Goal: Information Seeking & Learning: Find specific fact

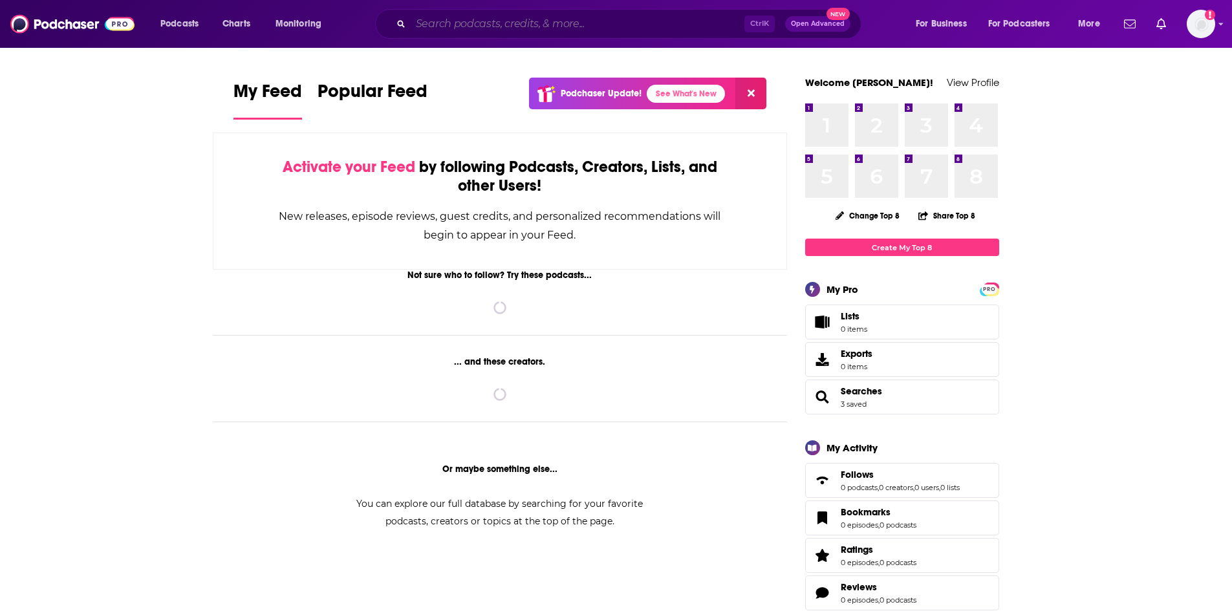
click at [629, 14] on input "Search podcasts, credits, & more..." at bounding box center [578, 24] width 334 height 21
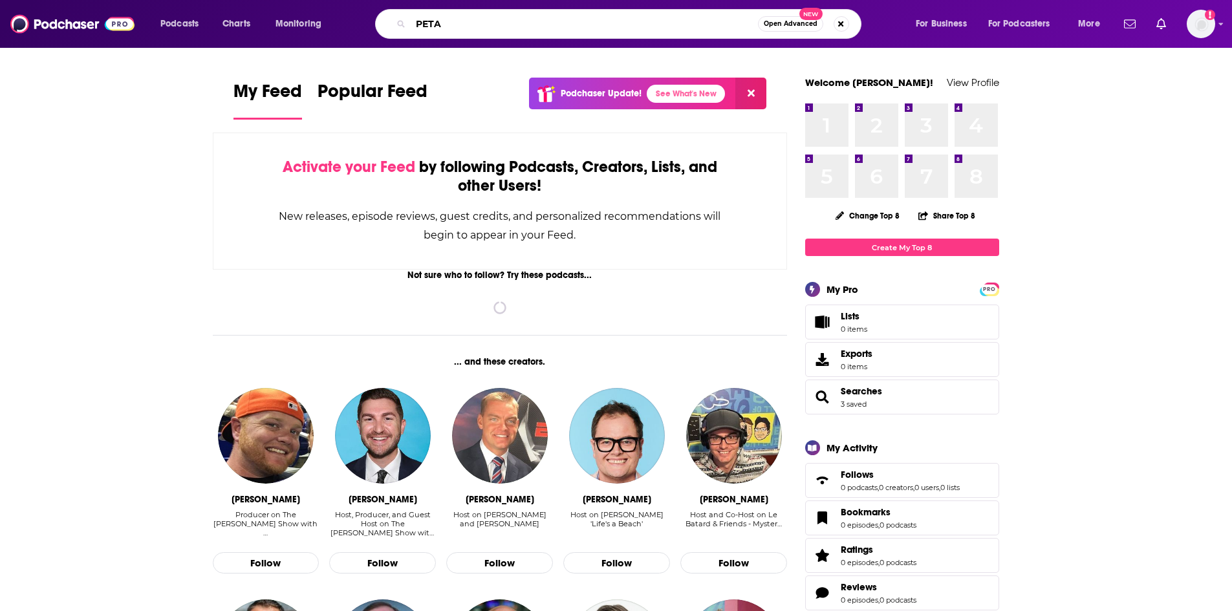
type input "PETA"
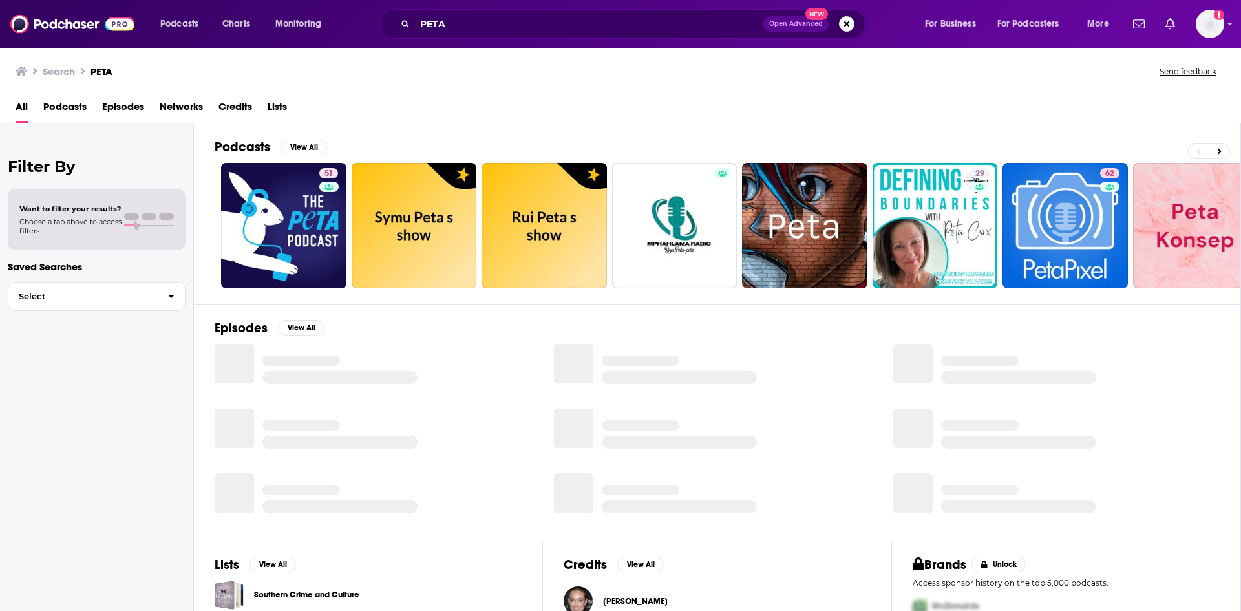
click at [123, 104] on span "Episodes" at bounding box center [123, 109] width 42 height 27
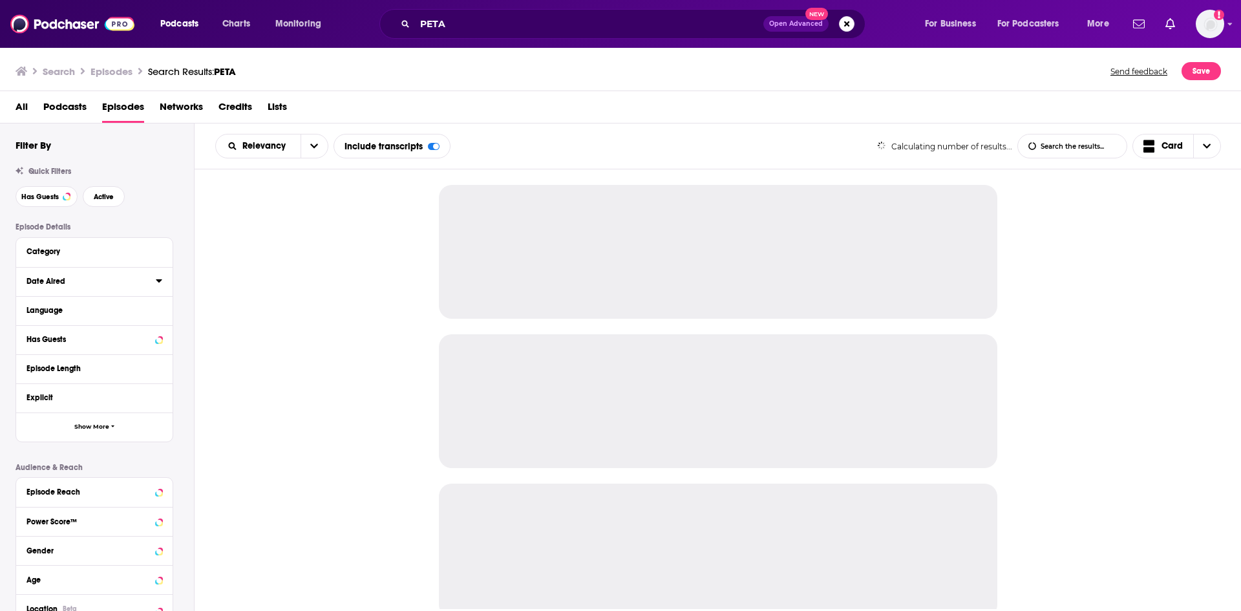
click at [153, 282] on button "Date Aired" at bounding box center [91, 281] width 129 height 16
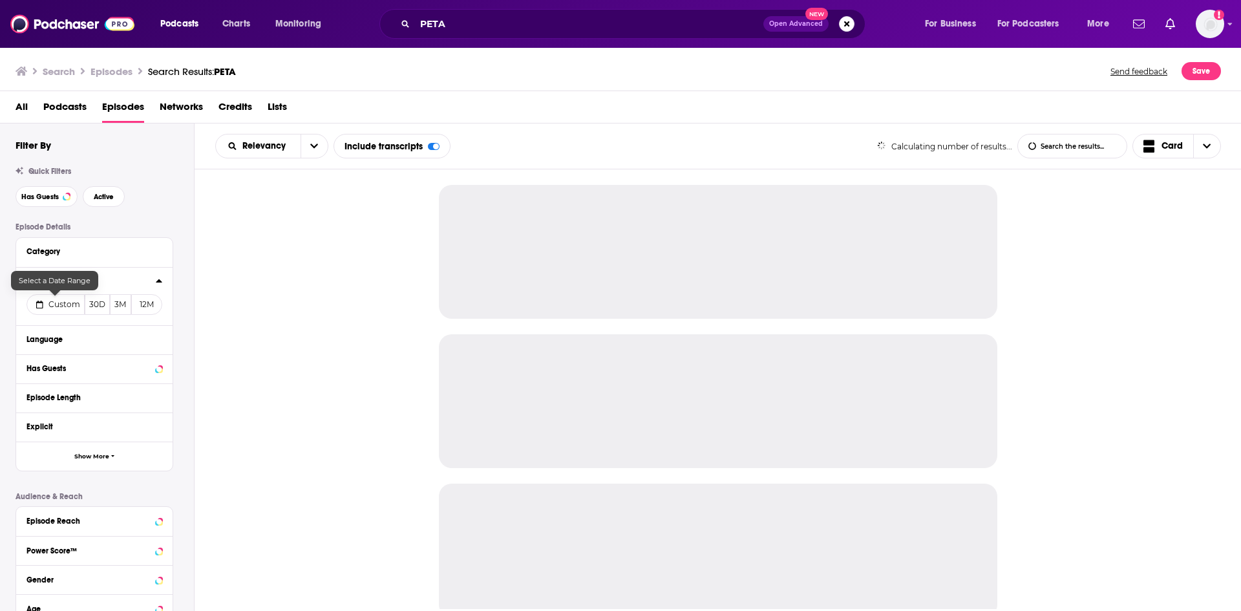
click at [43, 309] on button "Custom" at bounding box center [56, 304] width 58 height 21
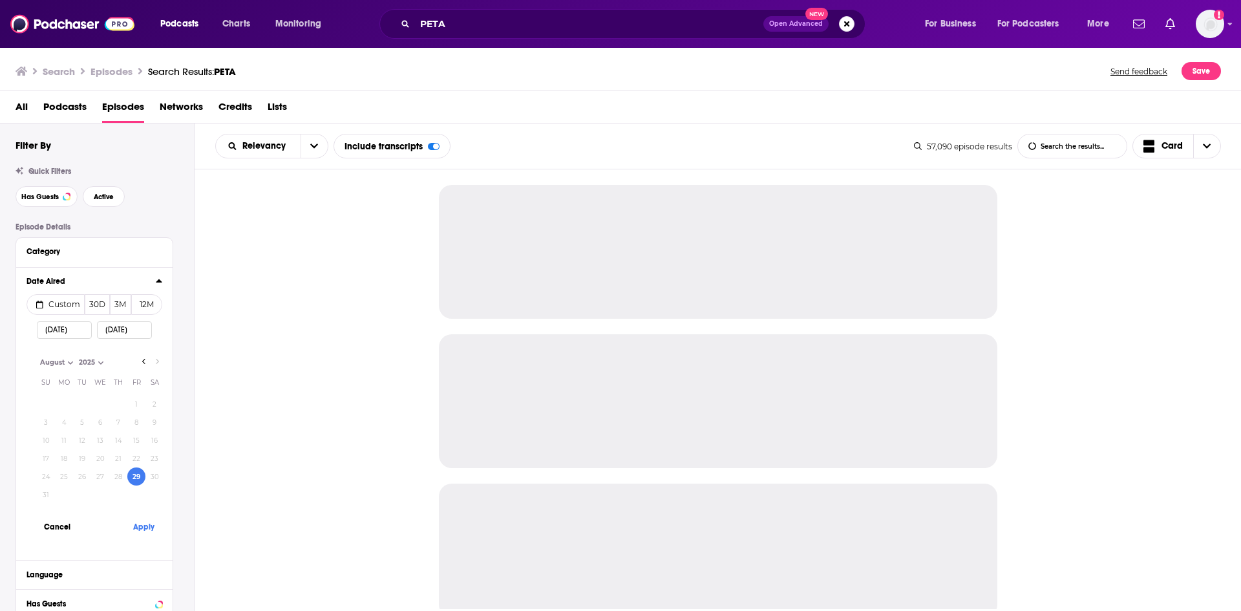
select select "7"
select select "2025"
click at [133, 524] on button "Apply" at bounding box center [143, 527] width 39 height 24
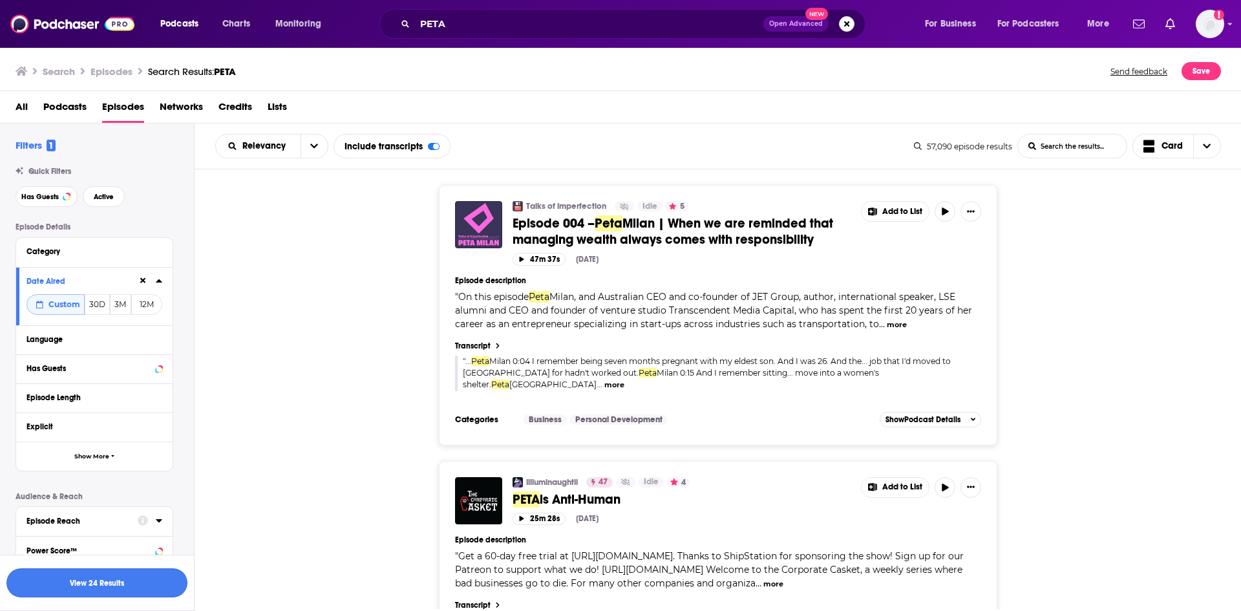
click at [145, 589] on button "View 24 Results" at bounding box center [96, 582] width 181 height 29
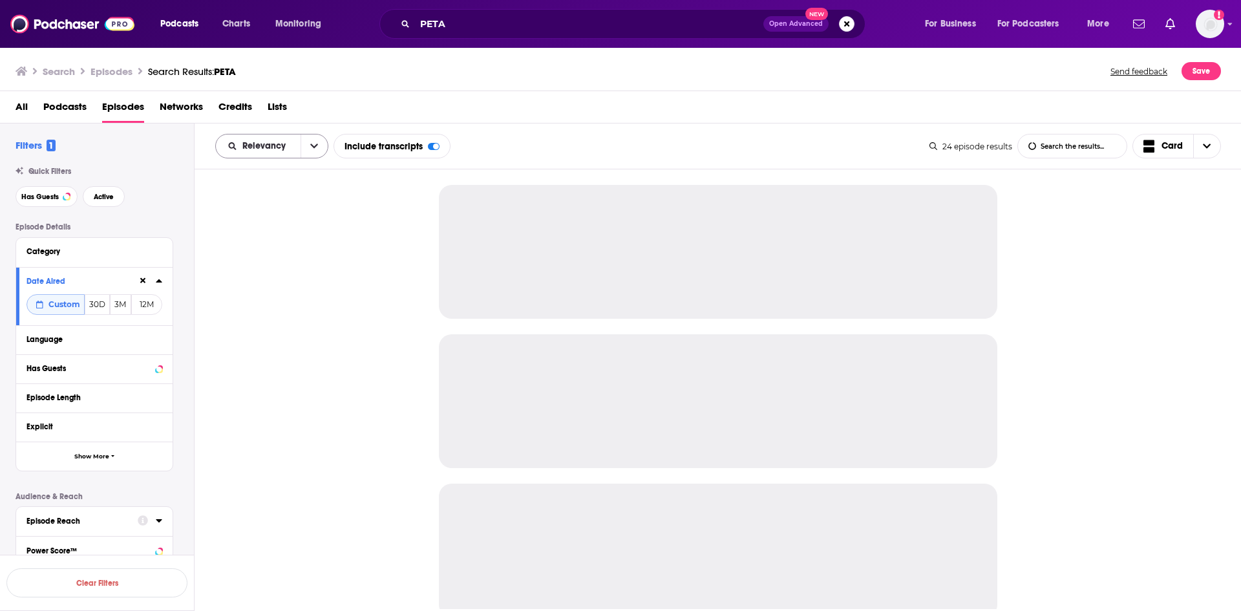
click at [312, 146] on icon "open menu" at bounding box center [314, 146] width 8 height 5
click at [294, 251] on div "Power Score" at bounding box center [271, 257] width 113 height 22
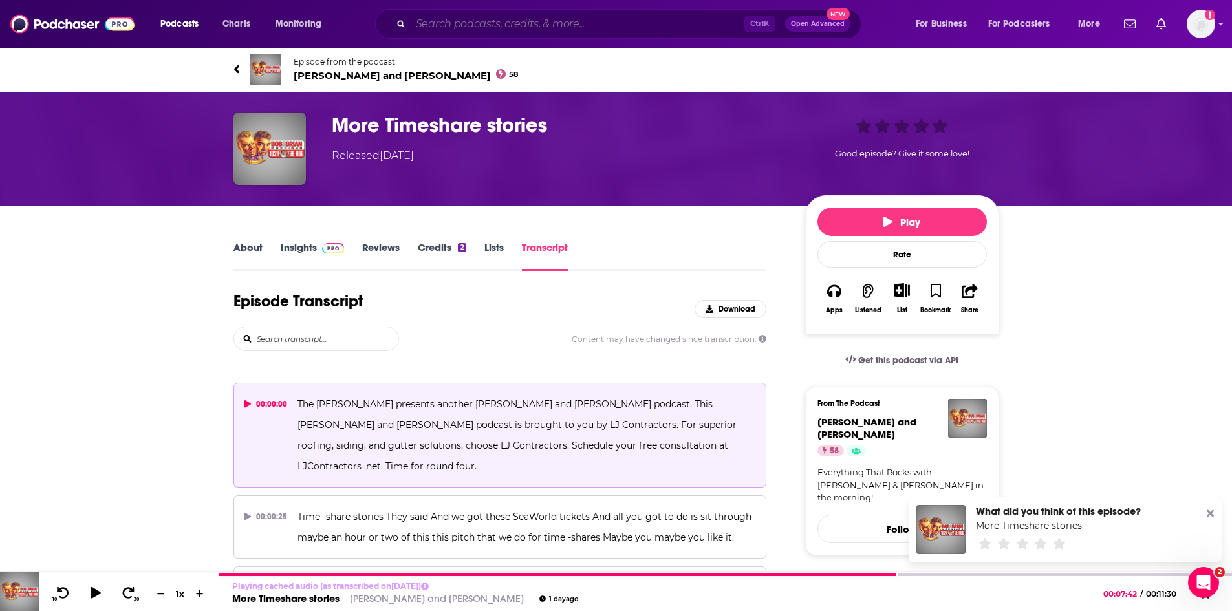
click at [500, 26] on input "Search podcasts, credits, & more..." at bounding box center [578, 24] width 334 height 21
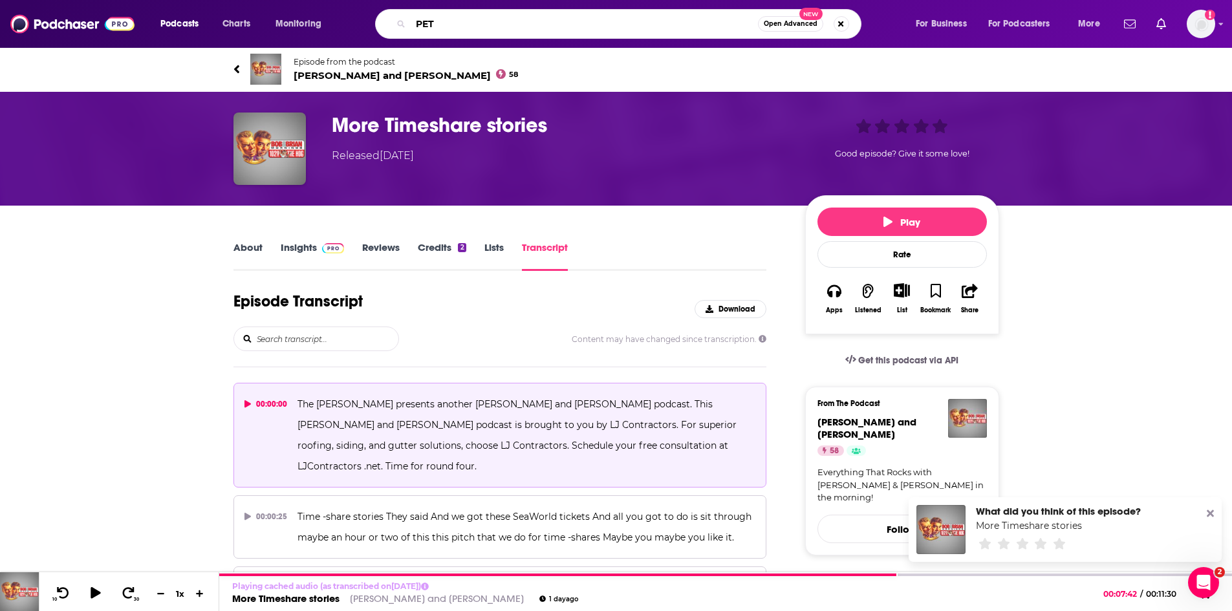
type input "PETA"
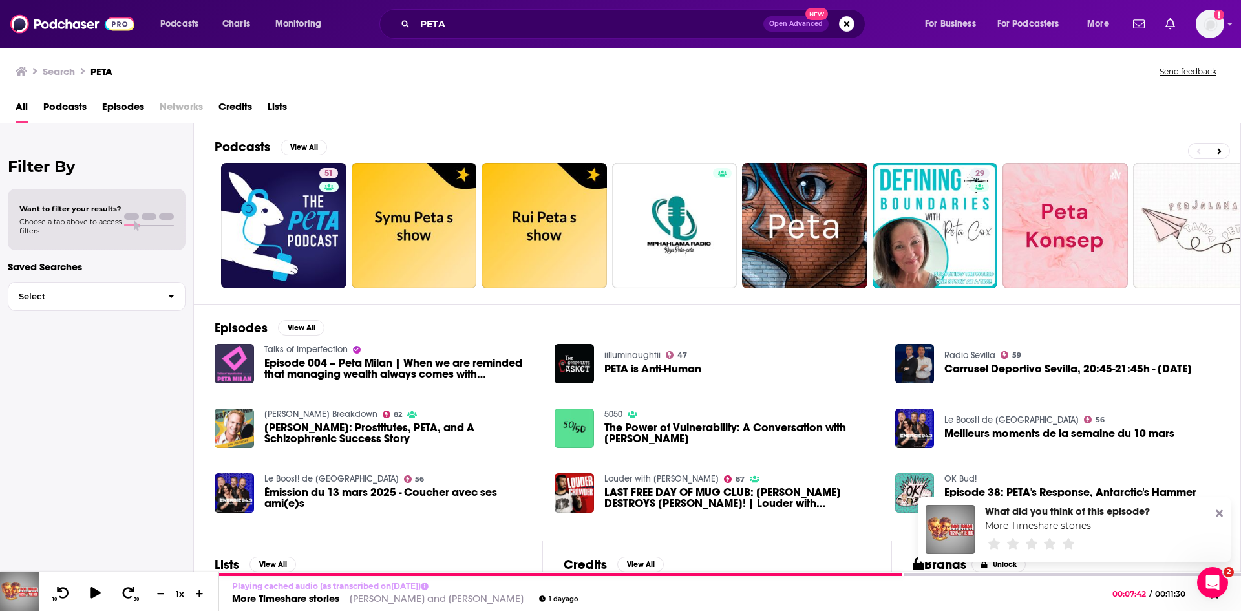
click at [134, 110] on span "Episodes" at bounding box center [123, 109] width 42 height 27
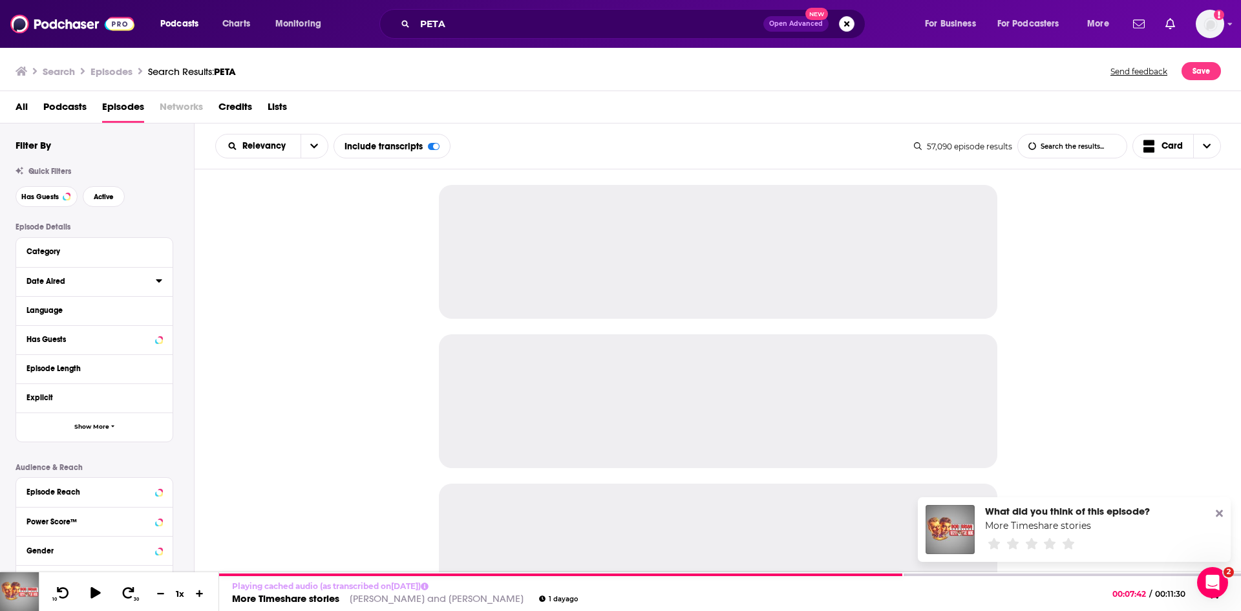
click at [160, 285] on icon at bounding box center [159, 280] width 6 height 10
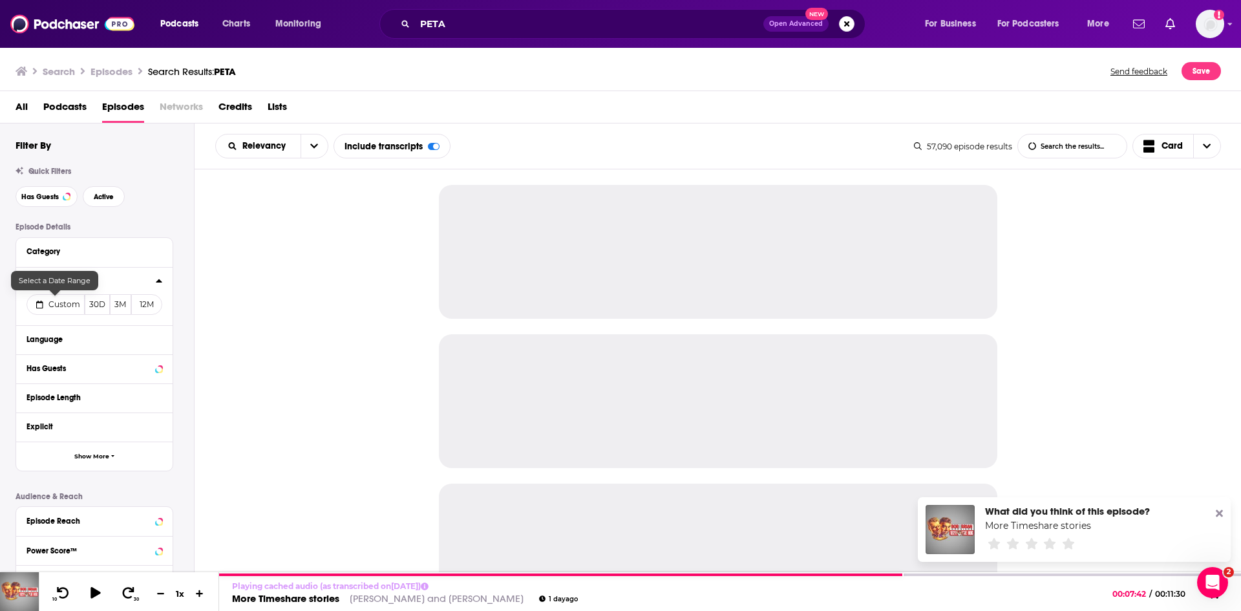
click at [72, 303] on span "Custom" at bounding box center [64, 304] width 32 height 10
select select "7"
select select "2025"
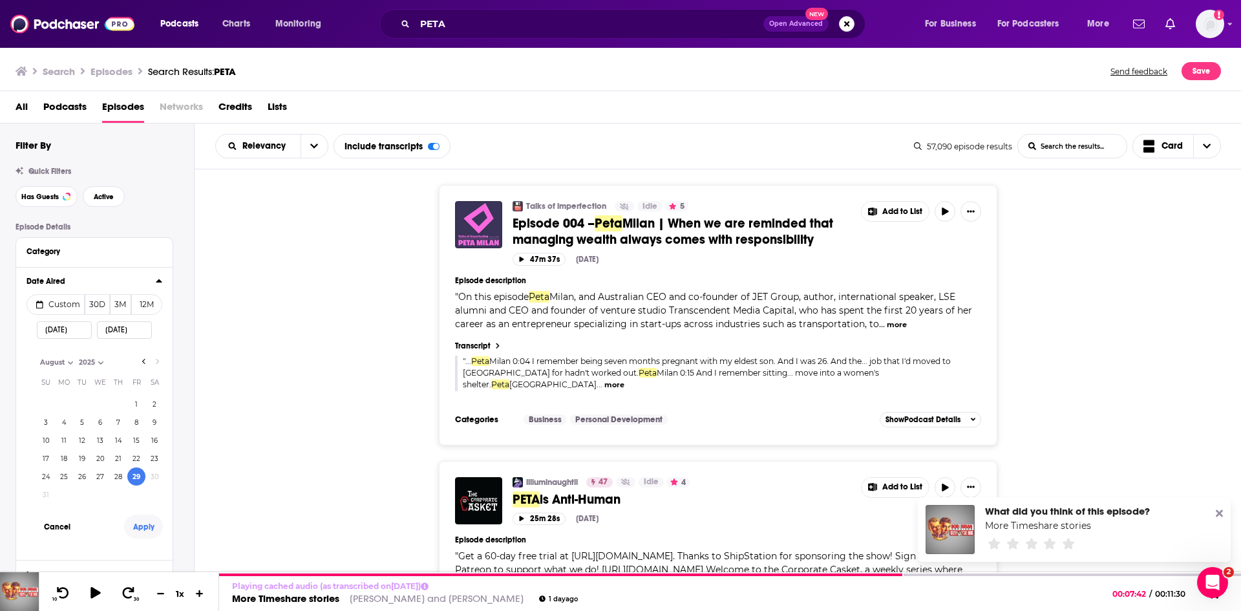
click at [142, 523] on button "Apply" at bounding box center [143, 527] width 39 height 24
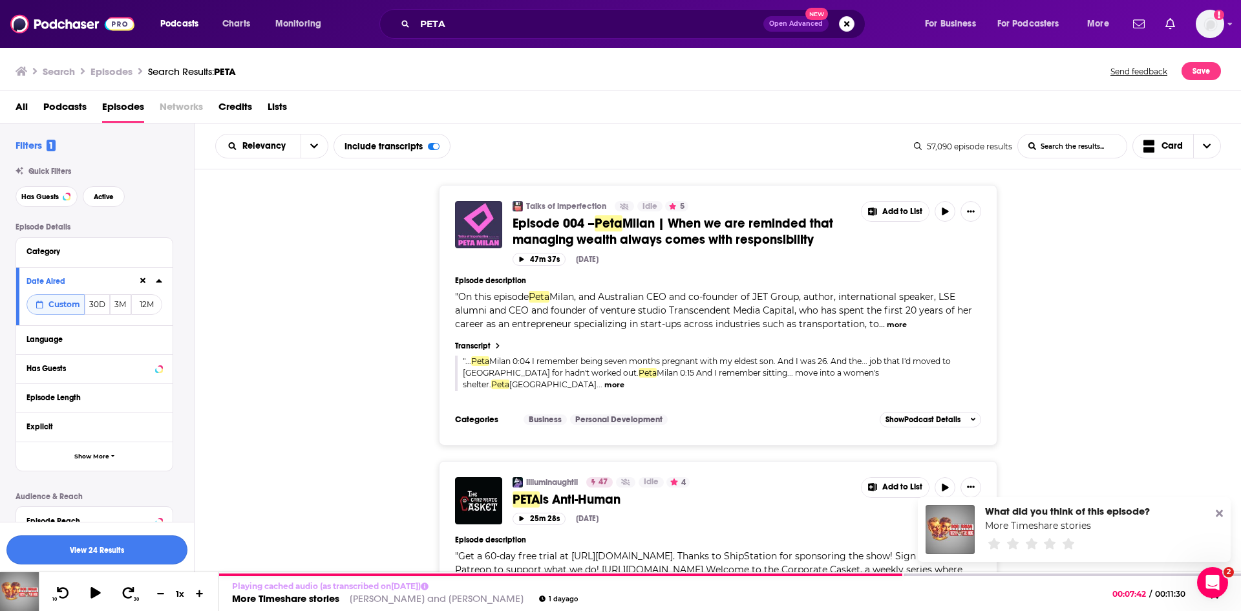
click at [119, 545] on button "View 24 Results" at bounding box center [96, 549] width 181 height 29
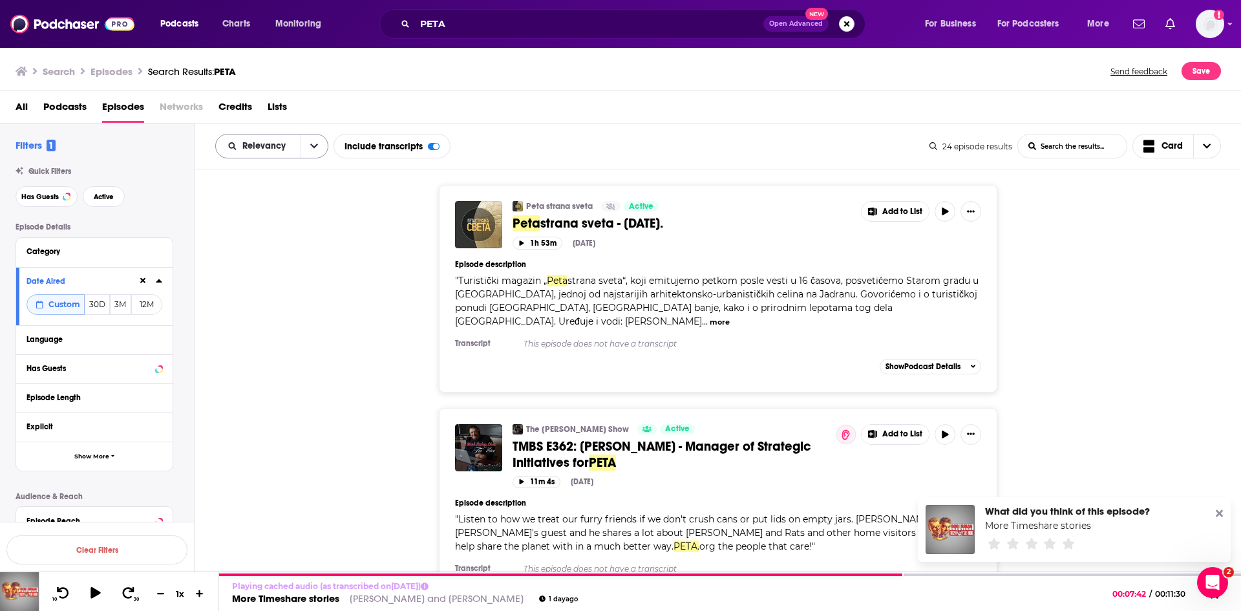
click at [305, 151] on button "open menu" at bounding box center [314, 145] width 27 height 23
click at [282, 253] on span "Power Score" at bounding box center [280, 256] width 76 height 7
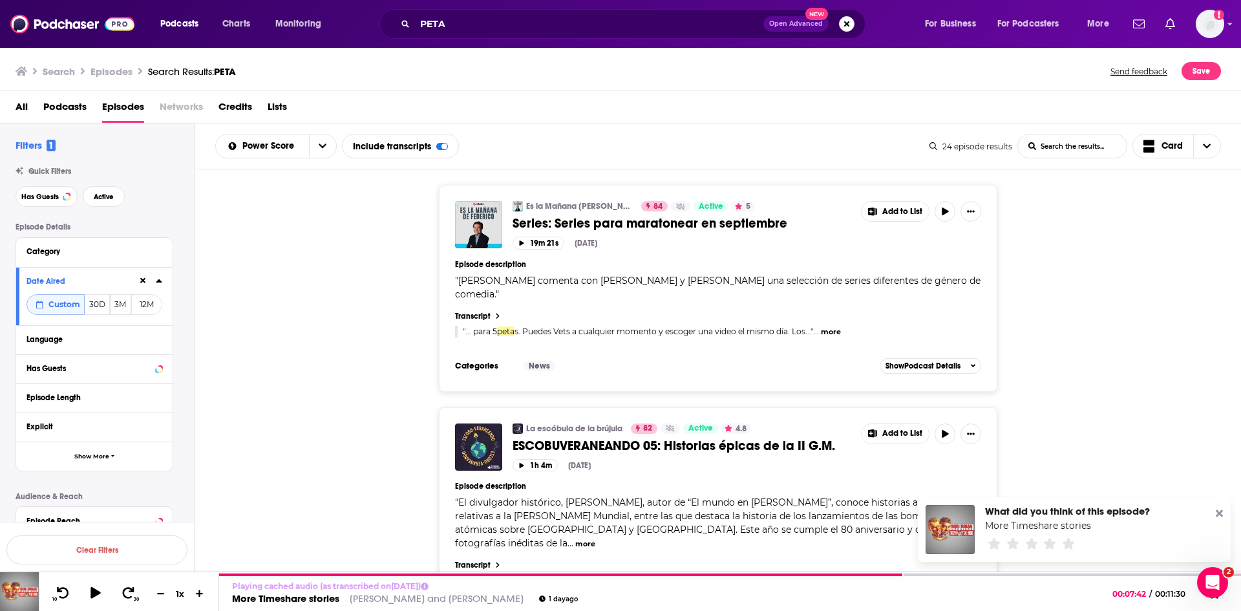
click at [1220, 511] on icon at bounding box center [1219, 513] width 7 height 10
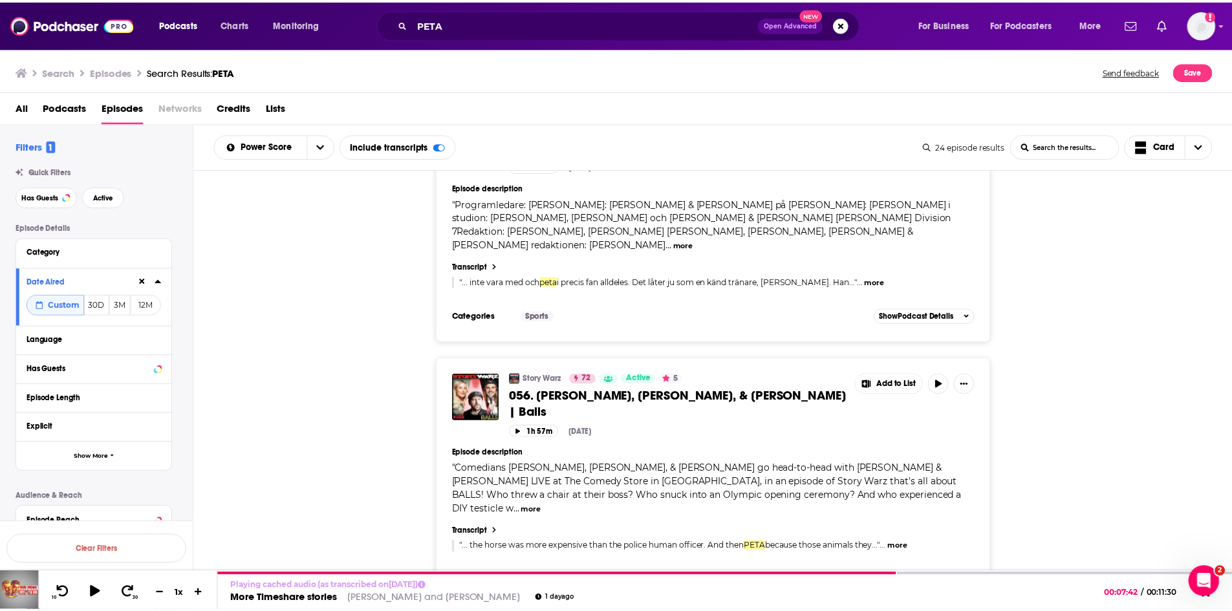
scroll to position [582, 0]
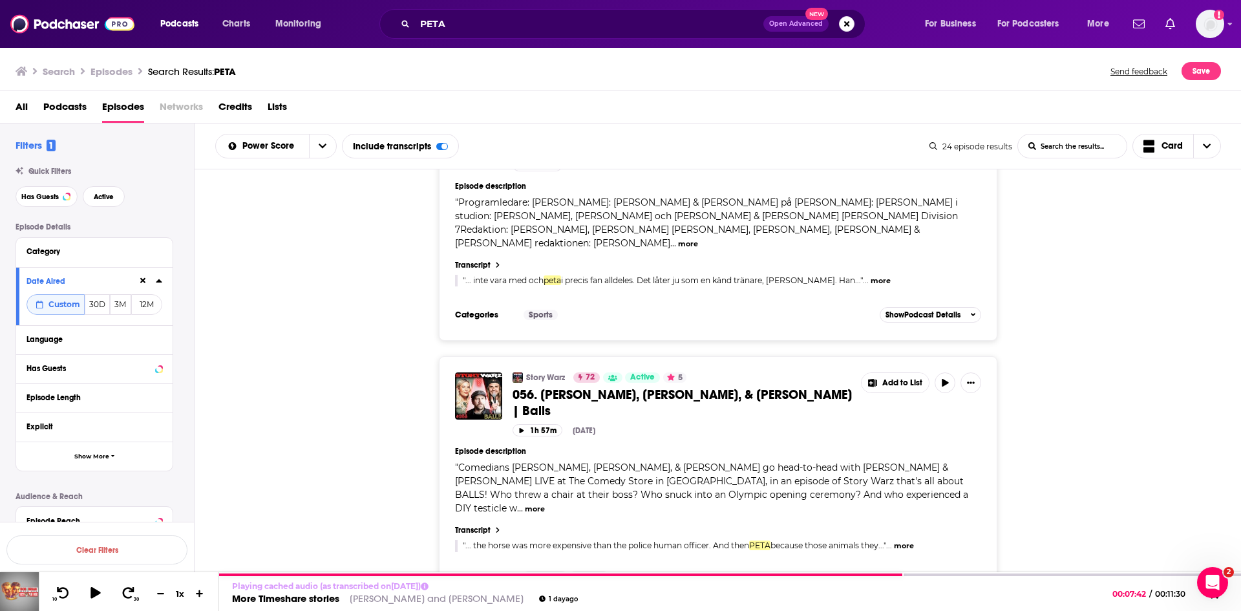
click at [744, 541] on span "... the horse was more expensive than the police human officer. And then" at bounding box center [608, 546] width 284 height 10
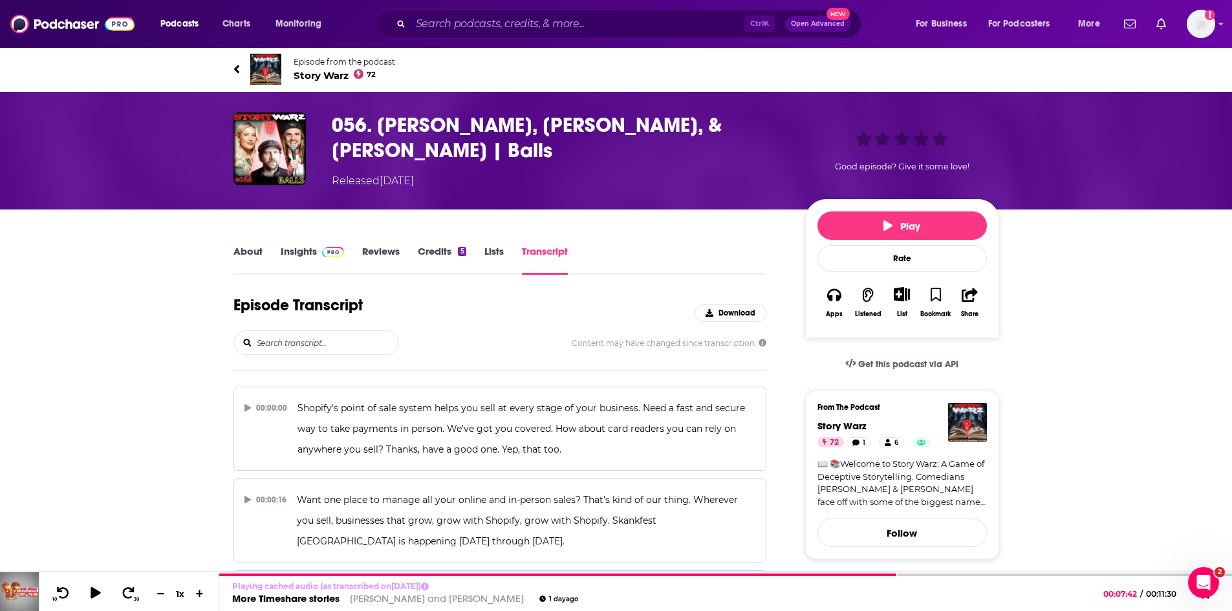
scroll to position [33252, 0]
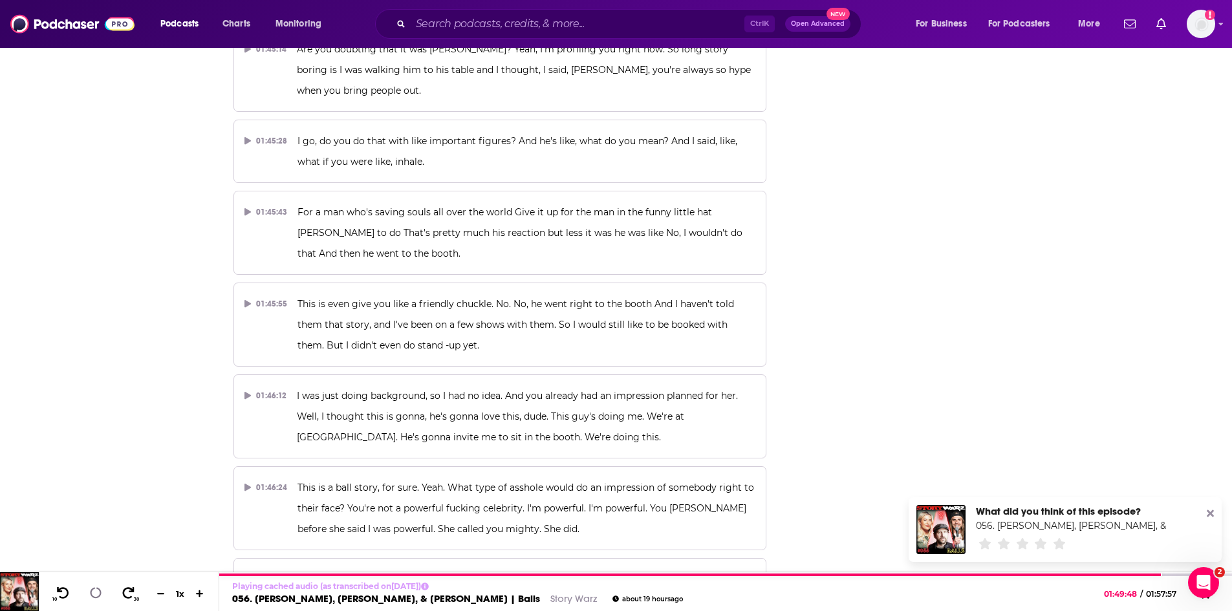
scroll to position [33123, 0]
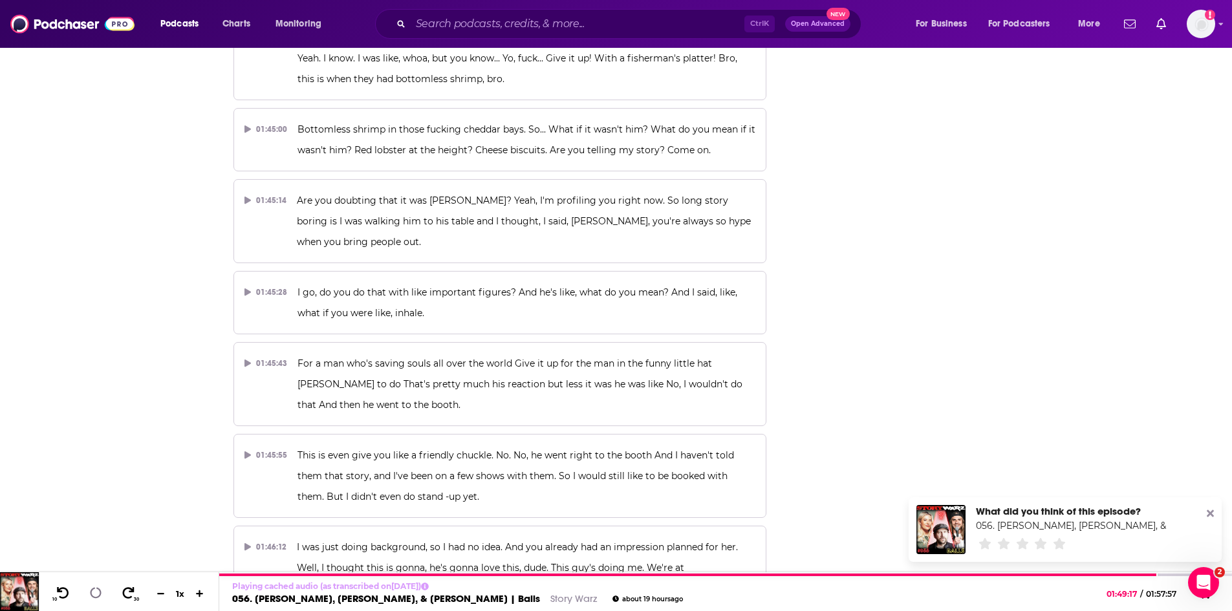
scroll to position [32929, 0]
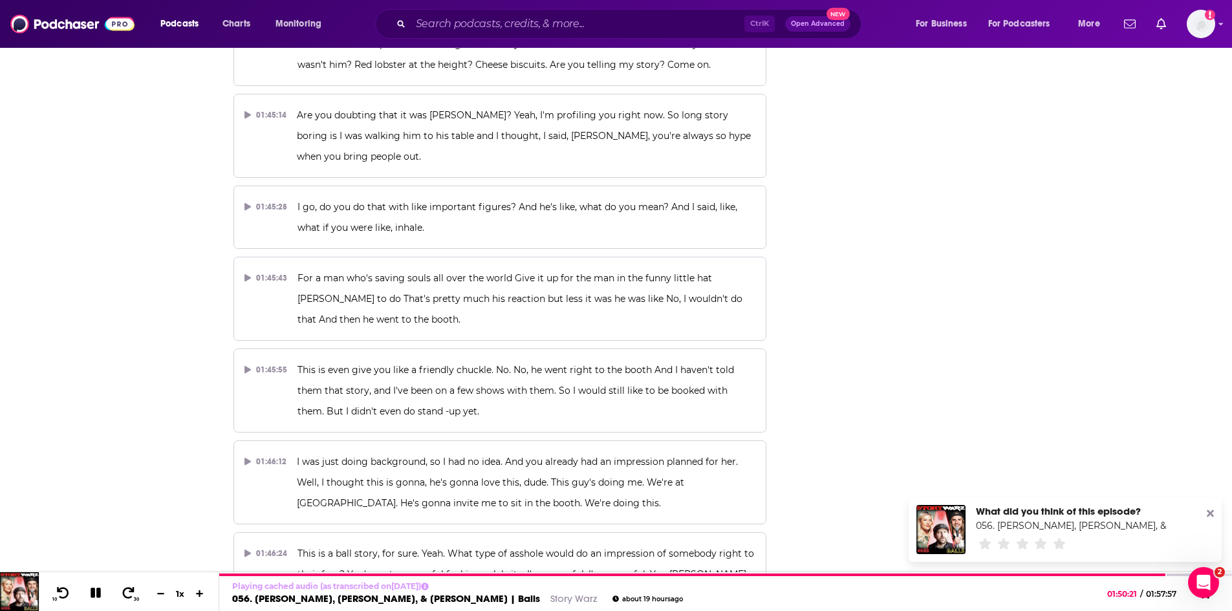
scroll to position [33123, 0]
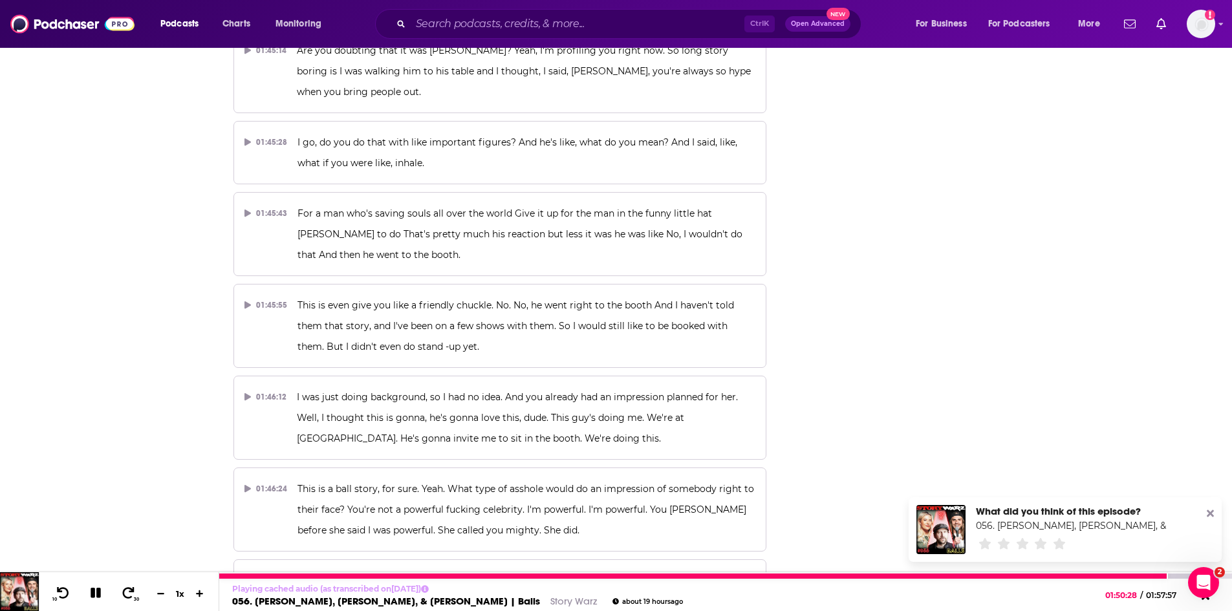
click at [94, 594] on icon at bounding box center [96, 592] width 16 height 13
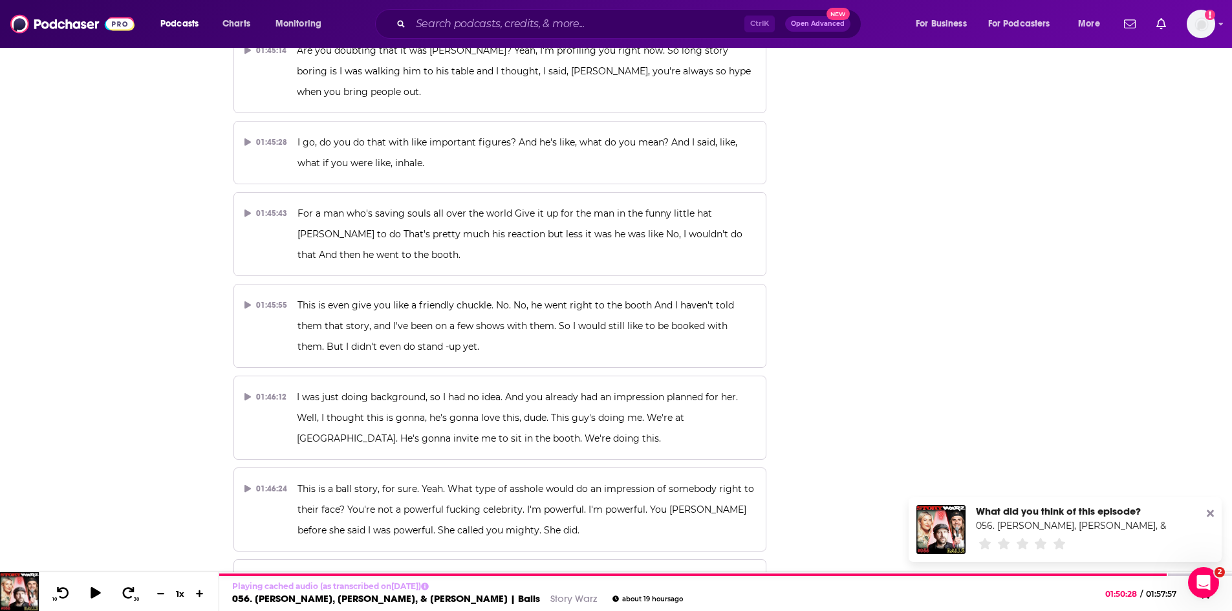
drag, startPoint x: 622, startPoint y: 432, endPoint x: 625, endPoint y: 439, distance: 7.6
drag, startPoint x: 621, startPoint y: 431, endPoint x: 710, endPoint y: 458, distance: 92.6
copy span "all through horses like mongolian death roll them in carpet stomp them in horse…"
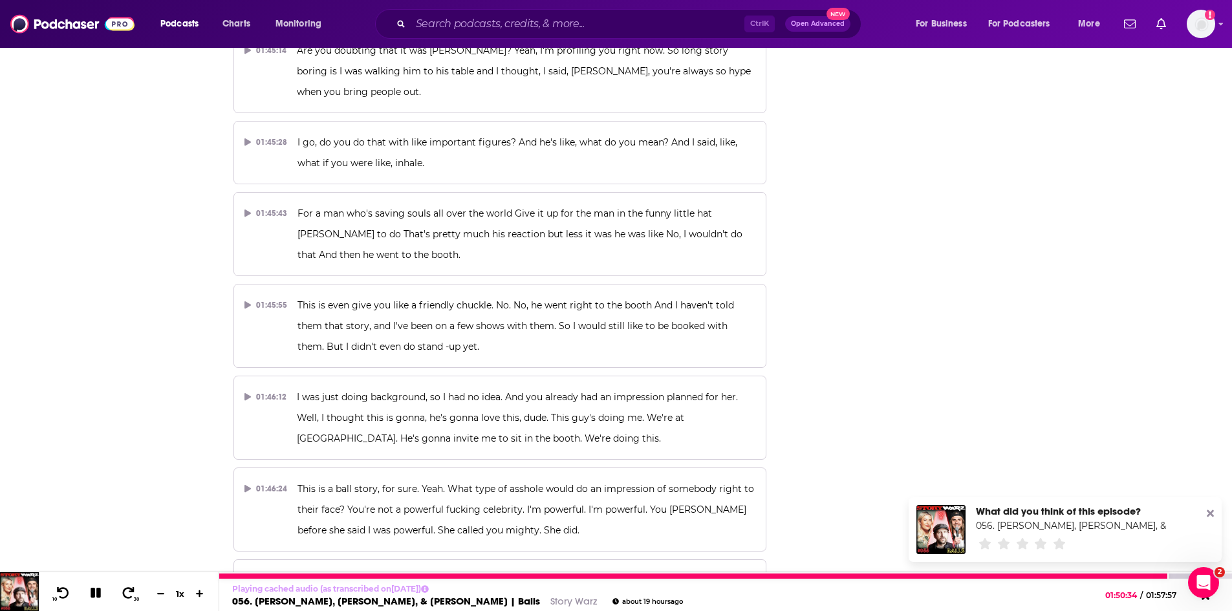
click at [93, 594] on icon at bounding box center [96, 593] width 10 height 10
click at [92, 592] on icon at bounding box center [95, 592] width 11 height 13
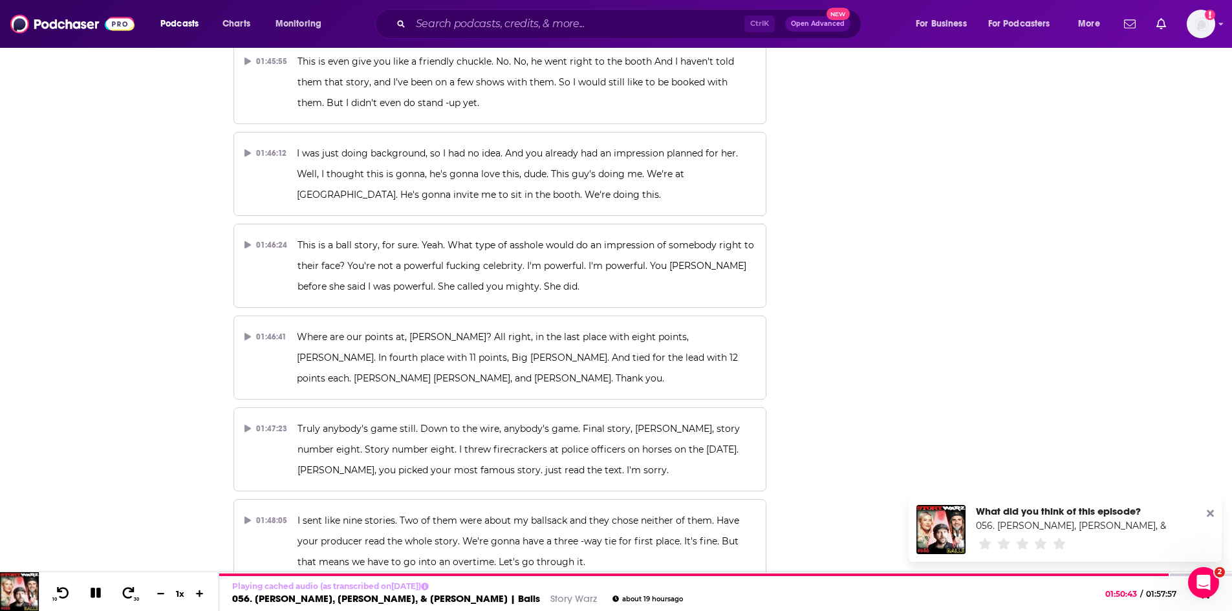
scroll to position [33382, 0]
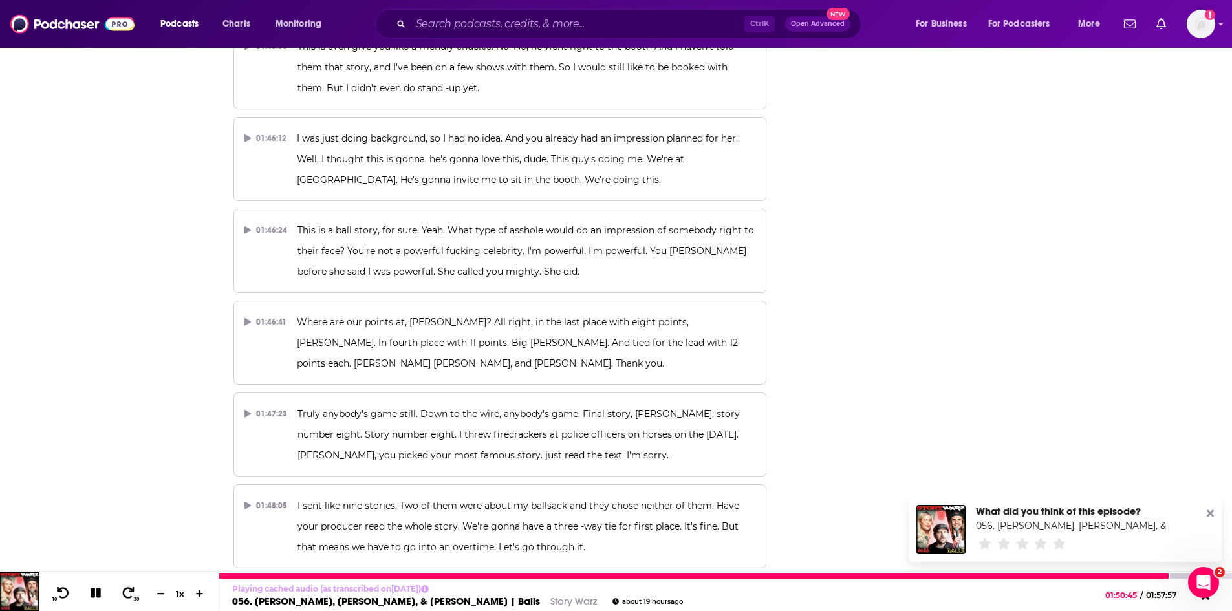
click at [97, 592] on icon at bounding box center [96, 593] width 10 height 10
click at [91, 599] on icon at bounding box center [95, 592] width 11 height 13
click at [94, 594] on icon at bounding box center [96, 593] width 10 height 10
click at [95, 590] on icon at bounding box center [95, 592] width 11 height 13
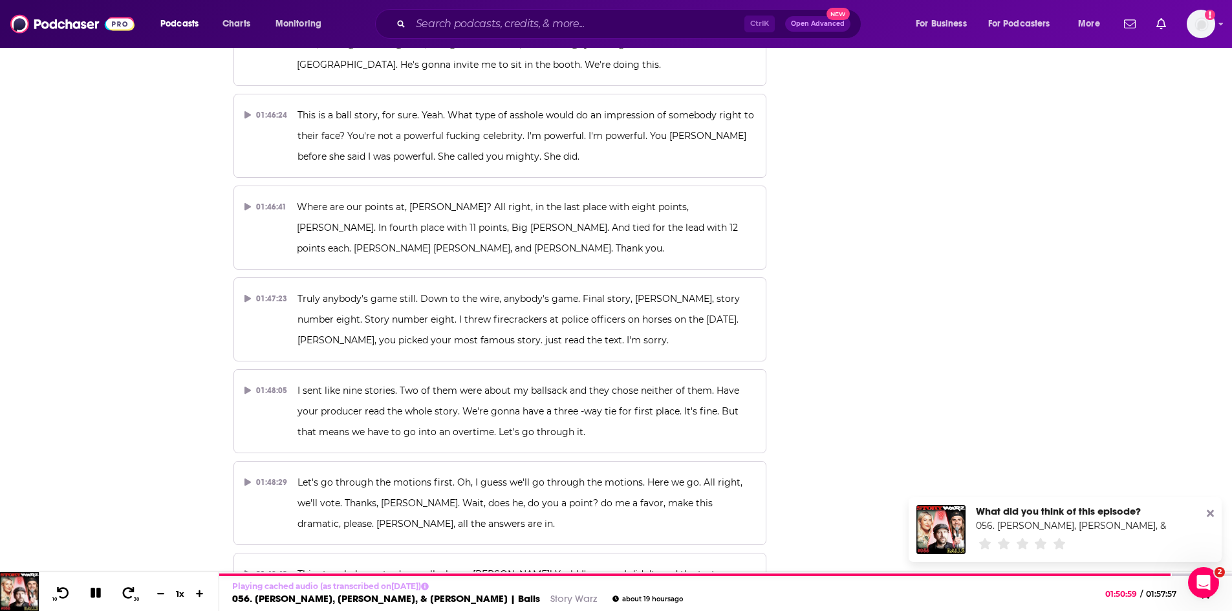
scroll to position [33511, 0]
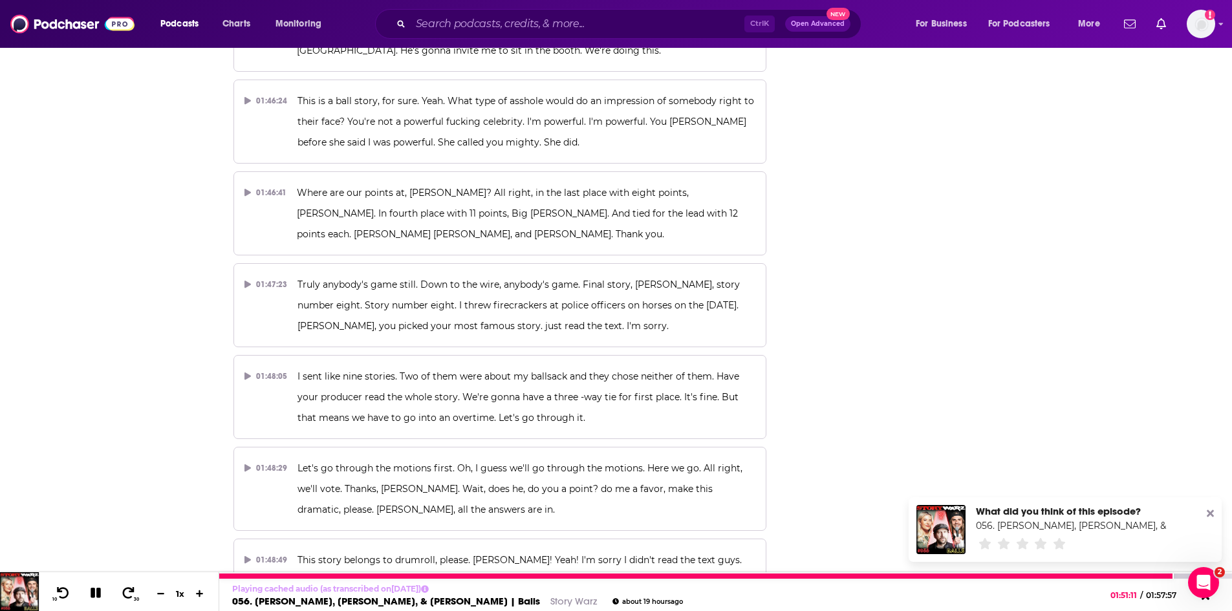
drag, startPoint x: 100, startPoint y: 590, endPoint x: 45, endPoint y: 548, distance: 69.2
click at [100, 590] on icon at bounding box center [96, 593] width 10 height 10
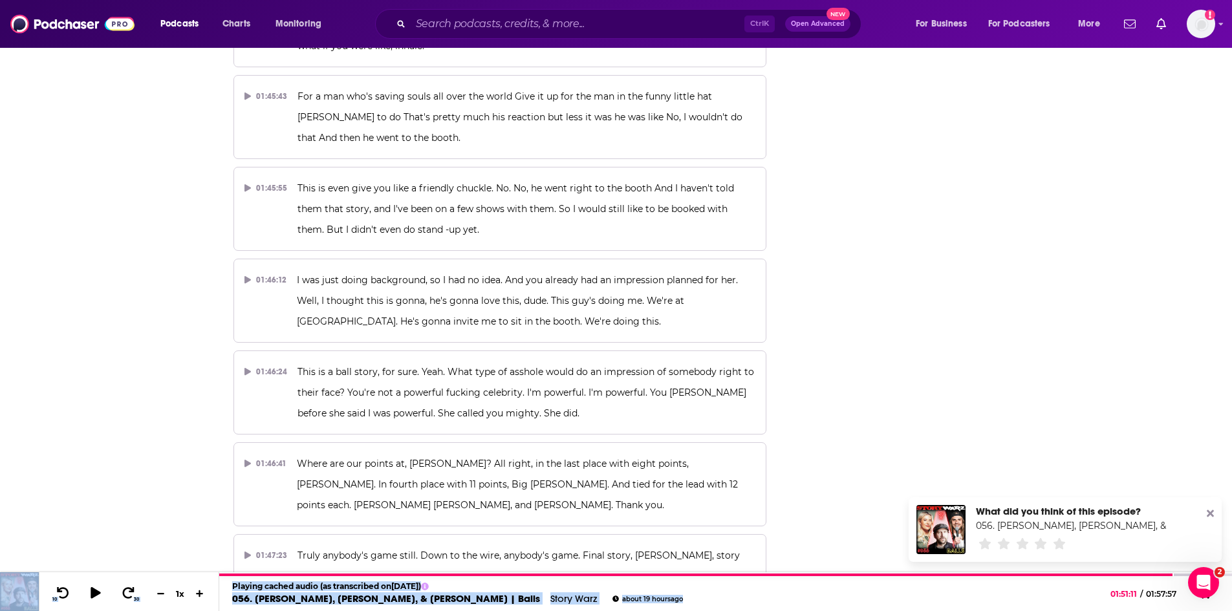
scroll to position [33245, 0]
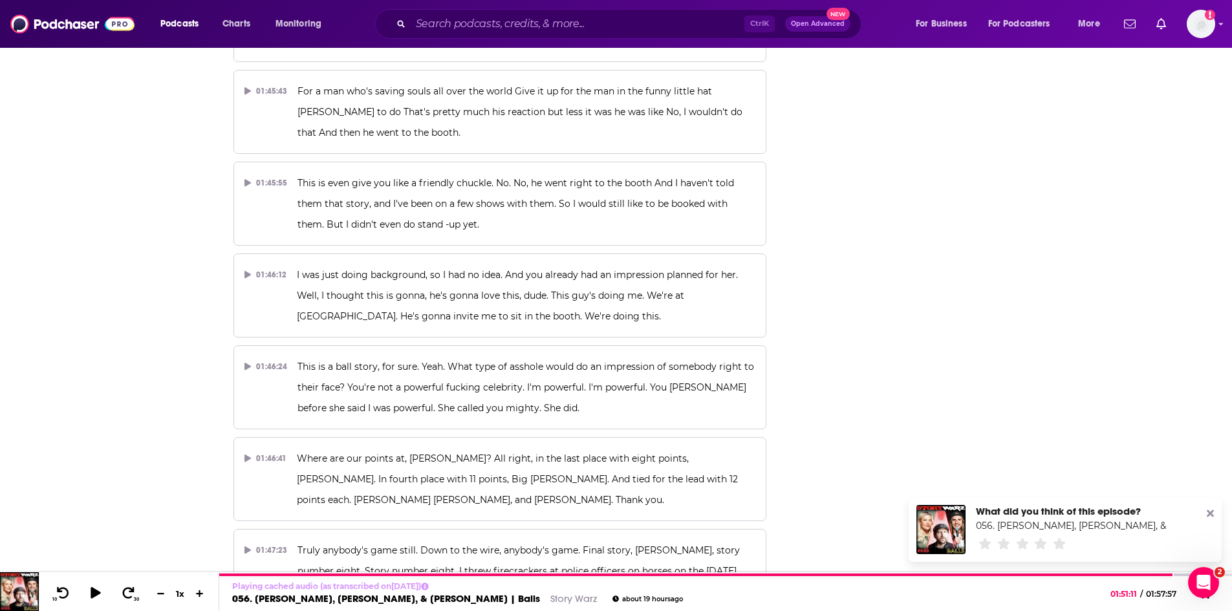
drag, startPoint x: 647, startPoint y: 136, endPoint x: 528, endPoint y: 458, distance: 342.6
copy div "ere we go. All right, we'll vote. Thanks, [PERSON_NAME]. Wait, does he, do you …"
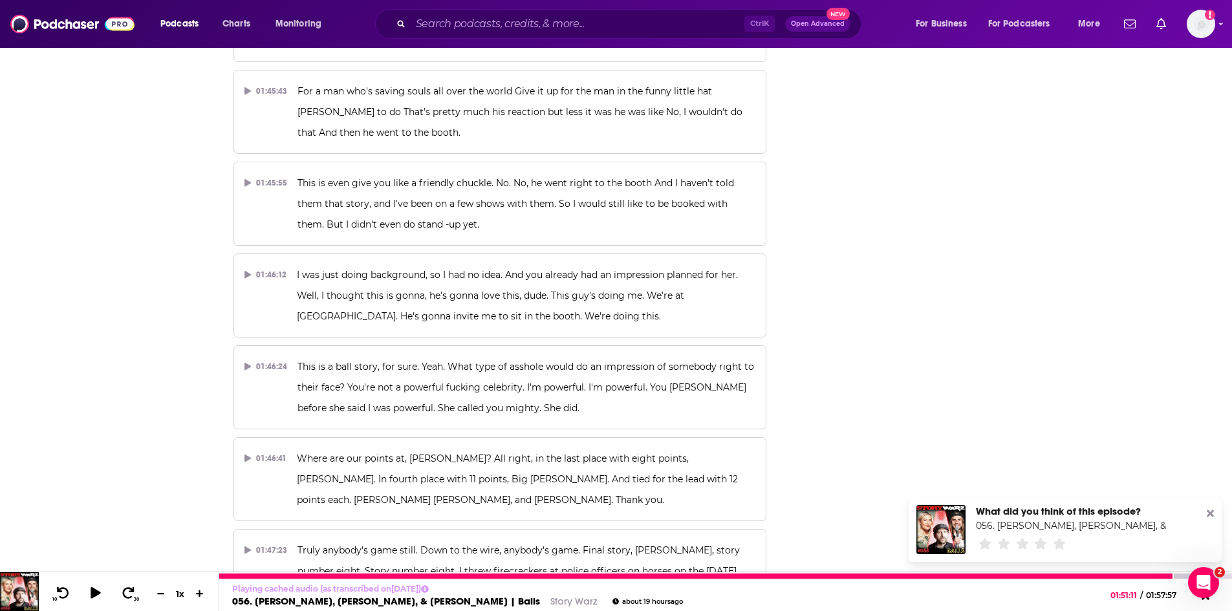
click at [556, 599] on link "Story Warz" at bounding box center [573, 601] width 47 height 12
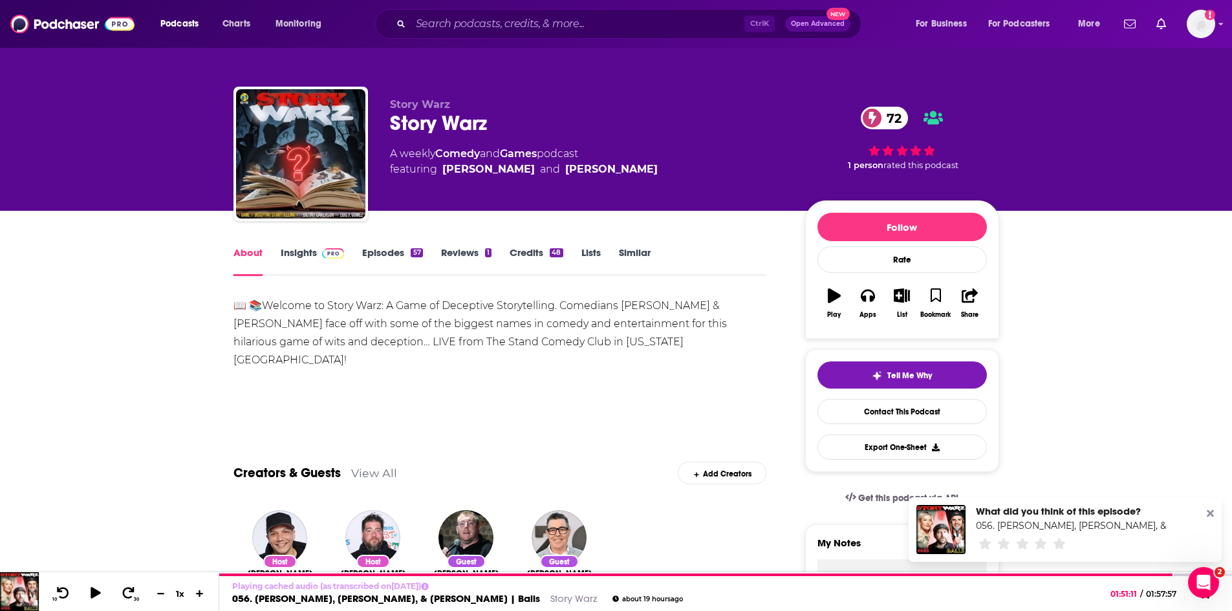
click at [424, 123] on div "Story Warz 72" at bounding box center [587, 123] width 394 height 25
click at [297, 250] on link "Insights" at bounding box center [313, 261] width 64 height 30
